Goal: Navigation & Orientation: Find specific page/section

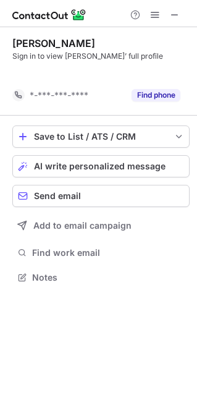
scroll to position [249, 197]
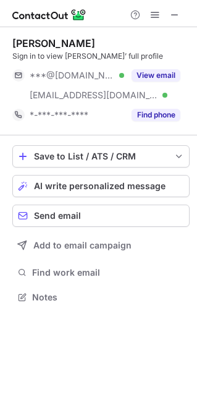
scroll to position [288, 197]
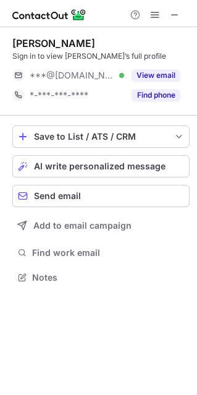
scroll to position [6, 6]
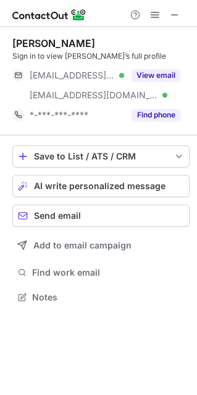
scroll to position [288, 197]
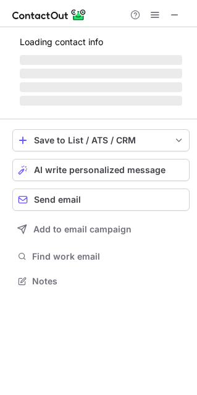
scroll to position [6, 6]
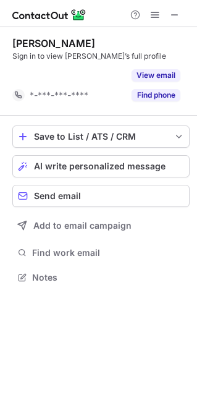
scroll to position [249, 197]
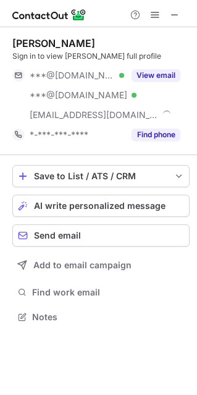
scroll to position [308, 197]
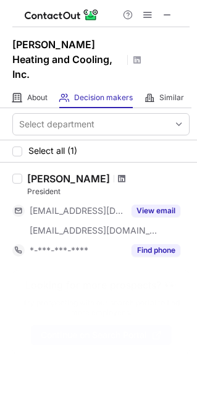
click at [118, 174] on span at bounding box center [121, 179] width 7 height 10
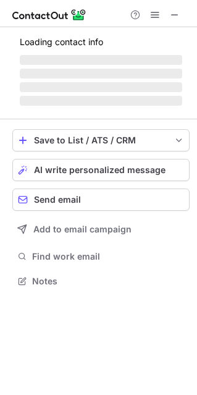
scroll to position [288, 197]
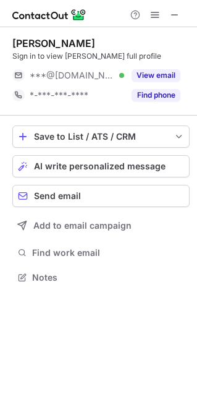
scroll to position [269, 197]
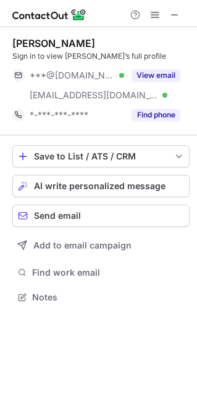
scroll to position [288, 197]
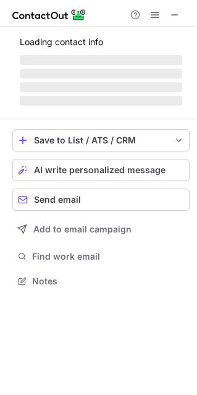
scroll to position [6, 6]
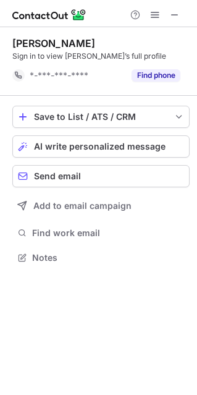
scroll to position [249, 197]
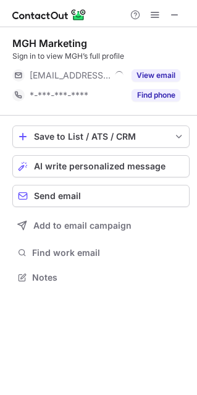
scroll to position [6, 6]
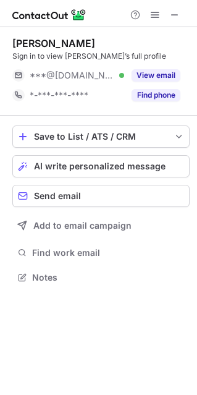
scroll to position [6, 6]
